Goal: Information Seeking & Learning: Compare options

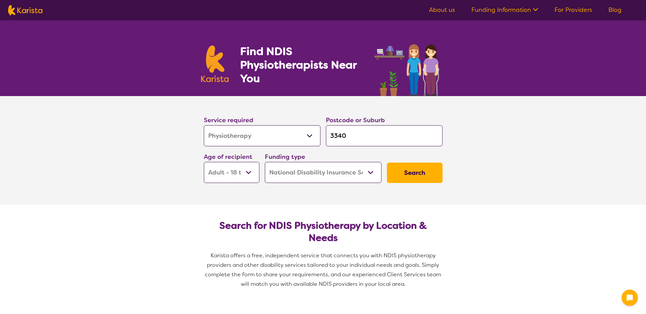
select select "Physiotherapy"
select select "AD"
select select "NDIS"
select select "Physiotherapy"
select select "AD"
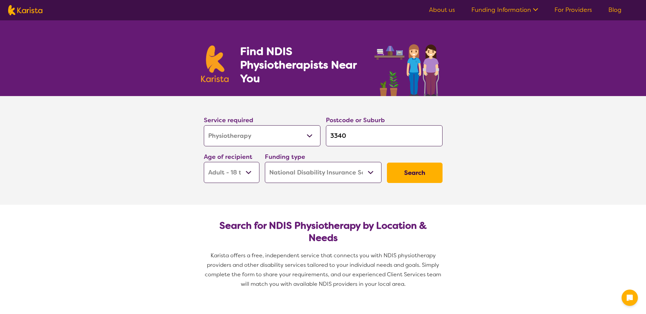
select select "NDIS"
type input "334"
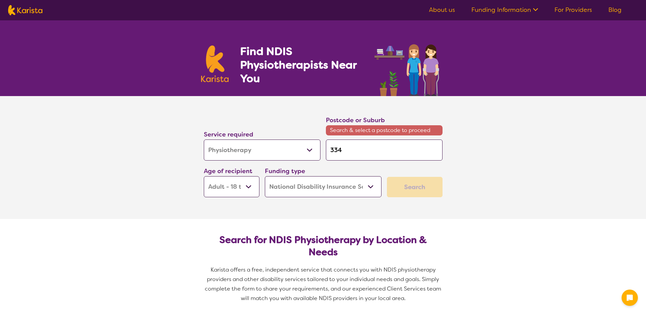
type input "33"
type input "3"
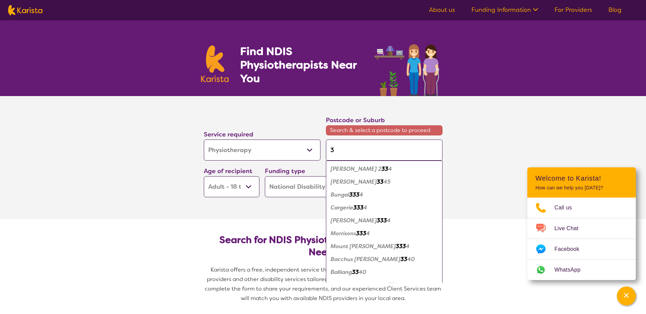
type input "31"
type input "313"
type input "3133"
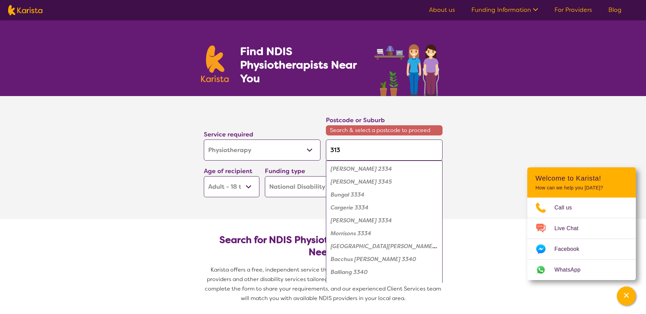
type input "3133"
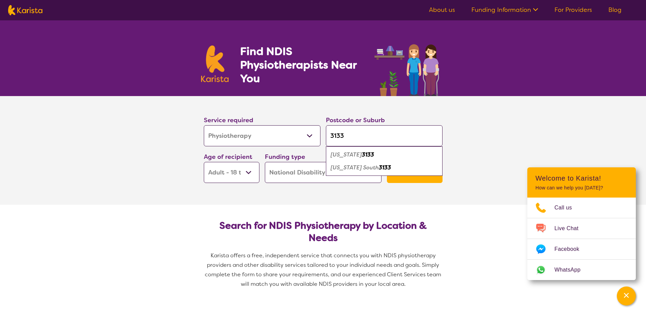
type input "3133"
click at [358, 170] on em "[US_STATE] South" at bounding box center [355, 167] width 48 height 7
click at [427, 174] on button "Search" at bounding box center [415, 172] width 56 height 20
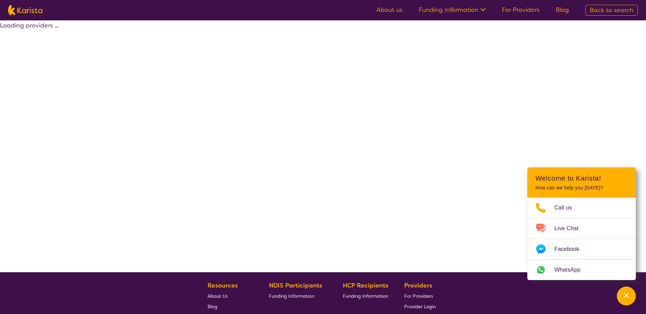
select select "by_score"
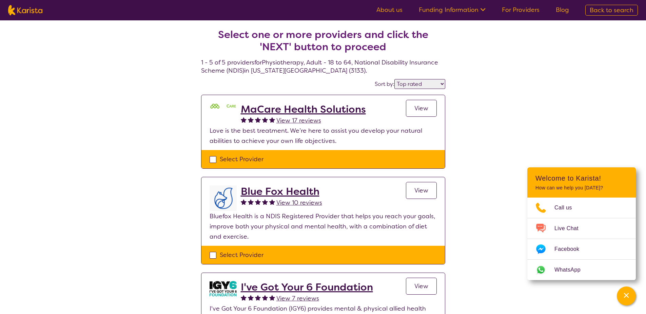
click at [335, 109] on h2 "MaCare Health Solutions" at bounding box center [303, 109] width 125 height 12
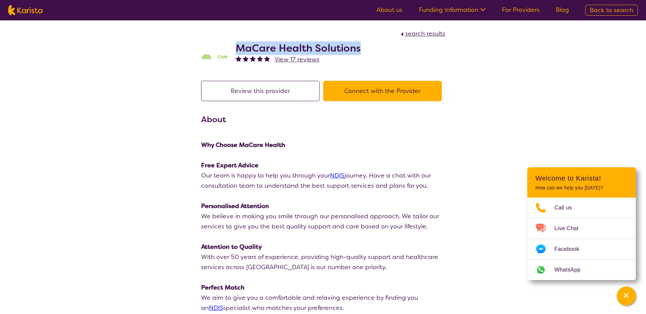
drag, startPoint x: 240, startPoint y: 49, endPoint x: 359, endPoint y: 45, distance: 119.4
click at [359, 45] on h2 "MaCare Health Solutions" at bounding box center [298, 48] width 125 height 12
copy h2 "MaCare Health Solutions"
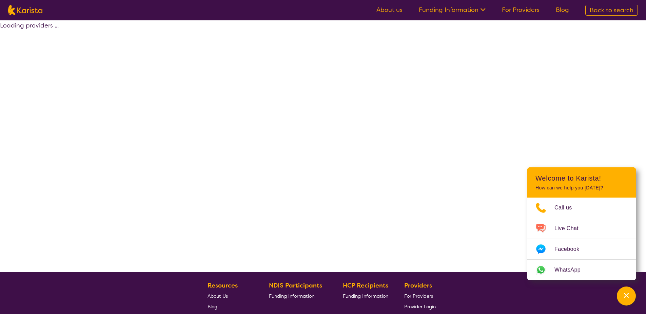
select select "by_score"
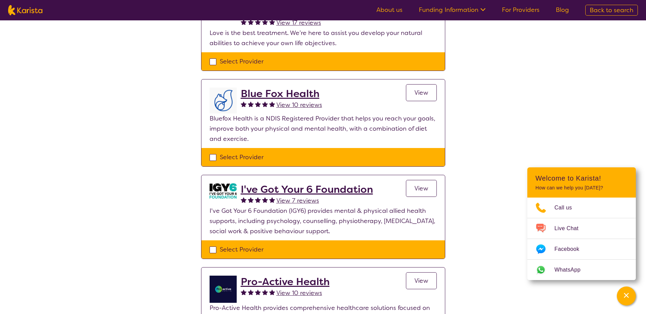
scroll to position [102, 0]
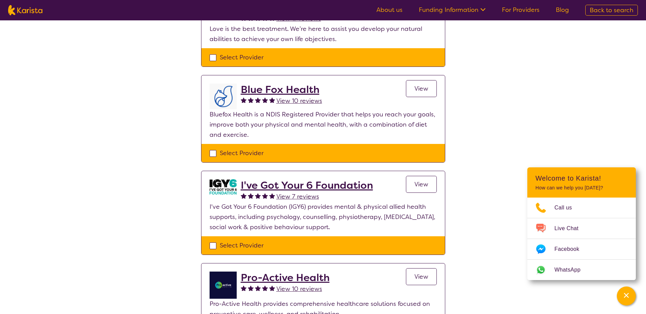
click at [300, 87] on h2 "Blue Fox Health" at bounding box center [281, 89] width 81 height 12
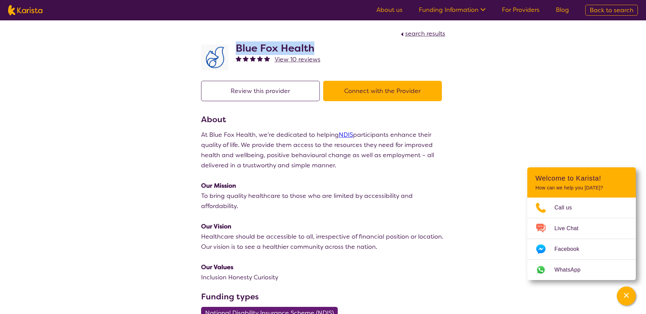
drag, startPoint x: 318, startPoint y: 45, endPoint x: 235, endPoint y: 49, distance: 82.8
click at [236, 49] on h2 "Blue Fox Health" at bounding box center [278, 48] width 85 height 12
copy h2 "Blue Fox Health"
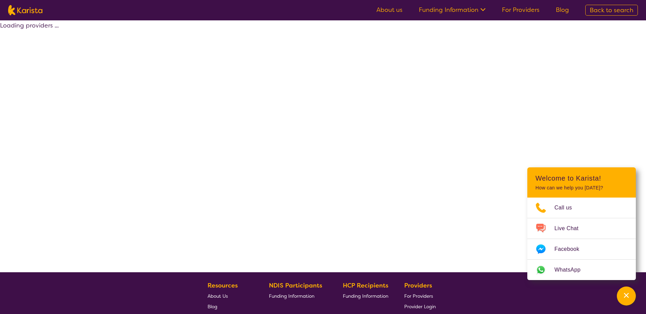
scroll to position [102, 0]
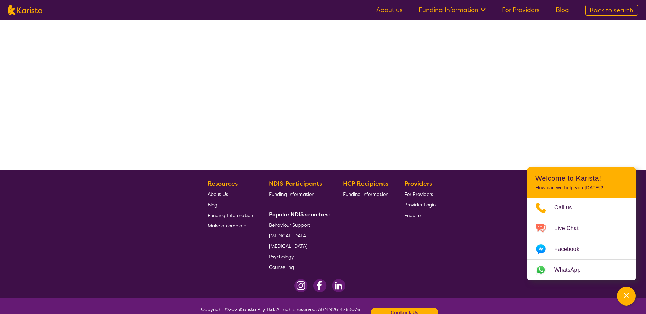
select select "by_score"
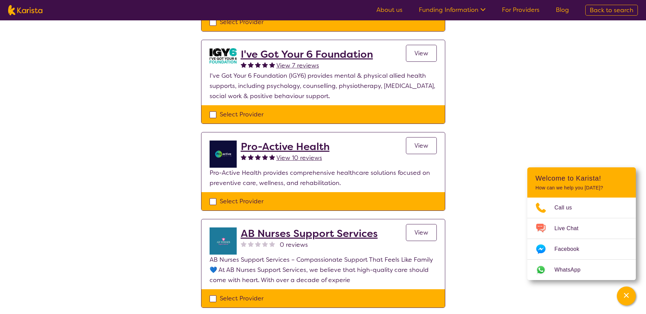
scroll to position [271, 0]
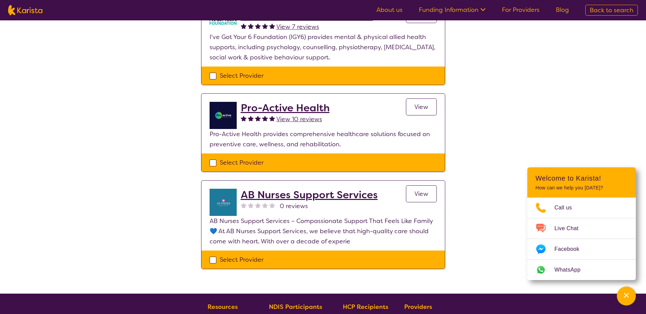
click at [283, 107] on h2 "Pro-Active Health" at bounding box center [285, 108] width 89 height 12
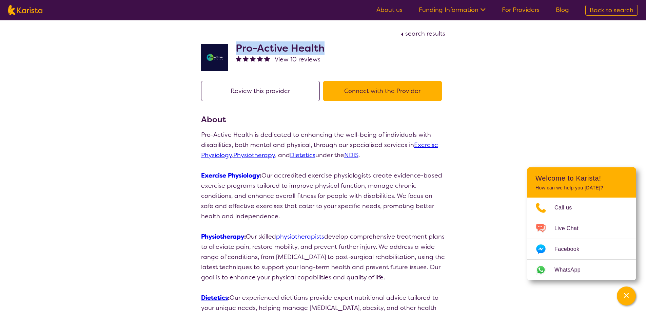
drag, startPoint x: 325, startPoint y: 49, endPoint x: 235, endPoint y: 49, distance: 89.5
click at [235, 49] on div "Pro-Active Health View 10 reviews" at bounding box center [323, 56] width 244 height 34
copy h2 "Pro-Active Health"
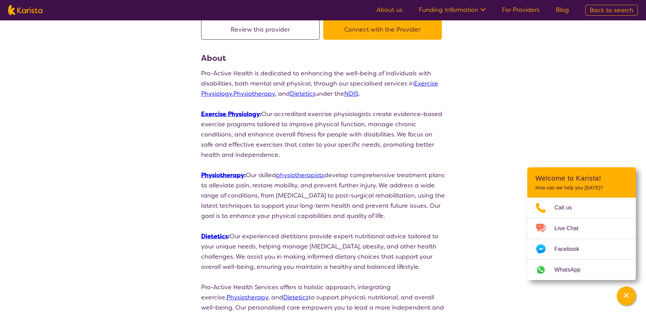
scroll to position [170, 0]
